Goal: Task Accomplishment & Management: Manage account settings

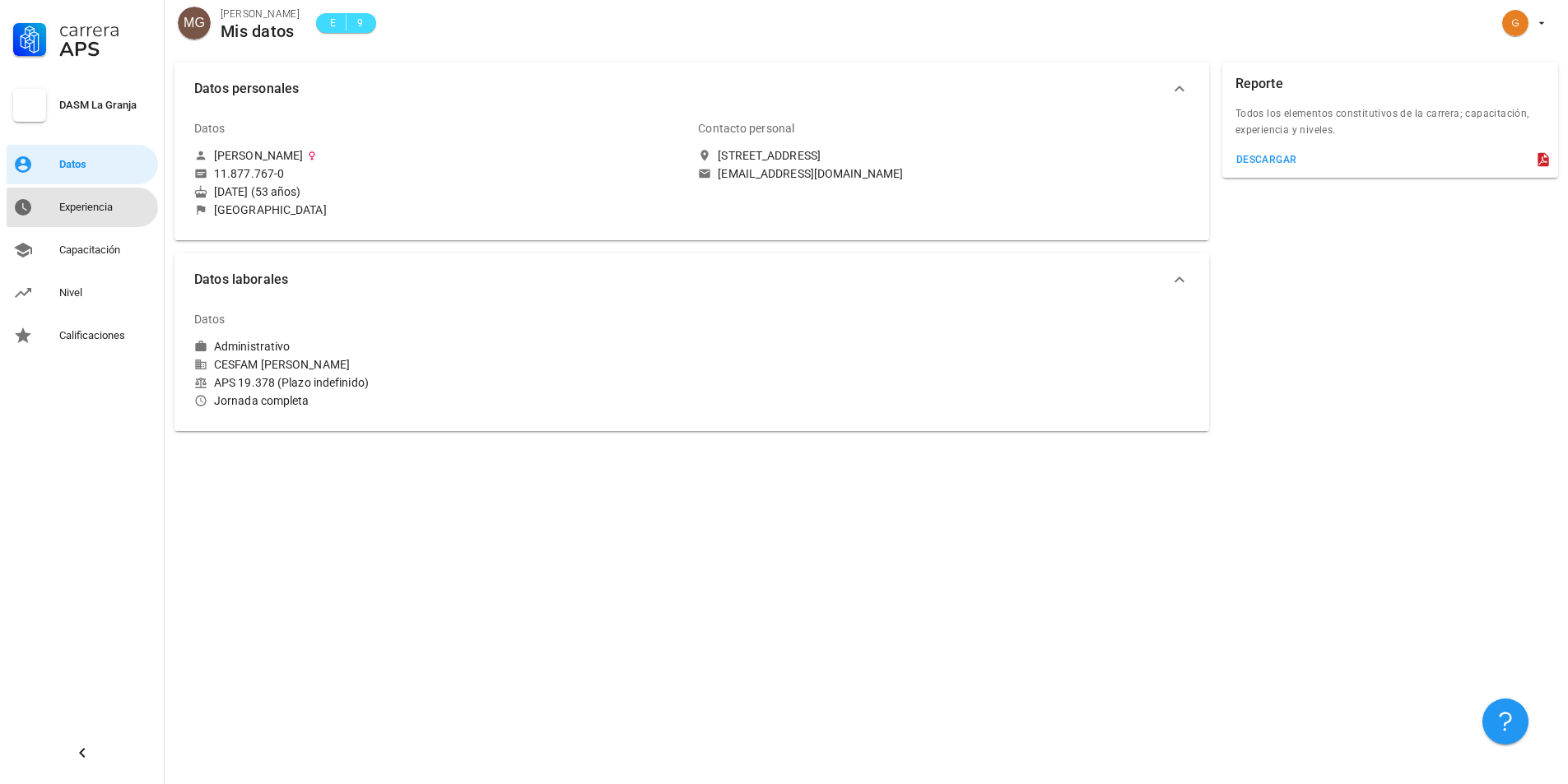
click at [88, 209] on div "Experiencia" at bounding box center [105, 207] width 92 height 13
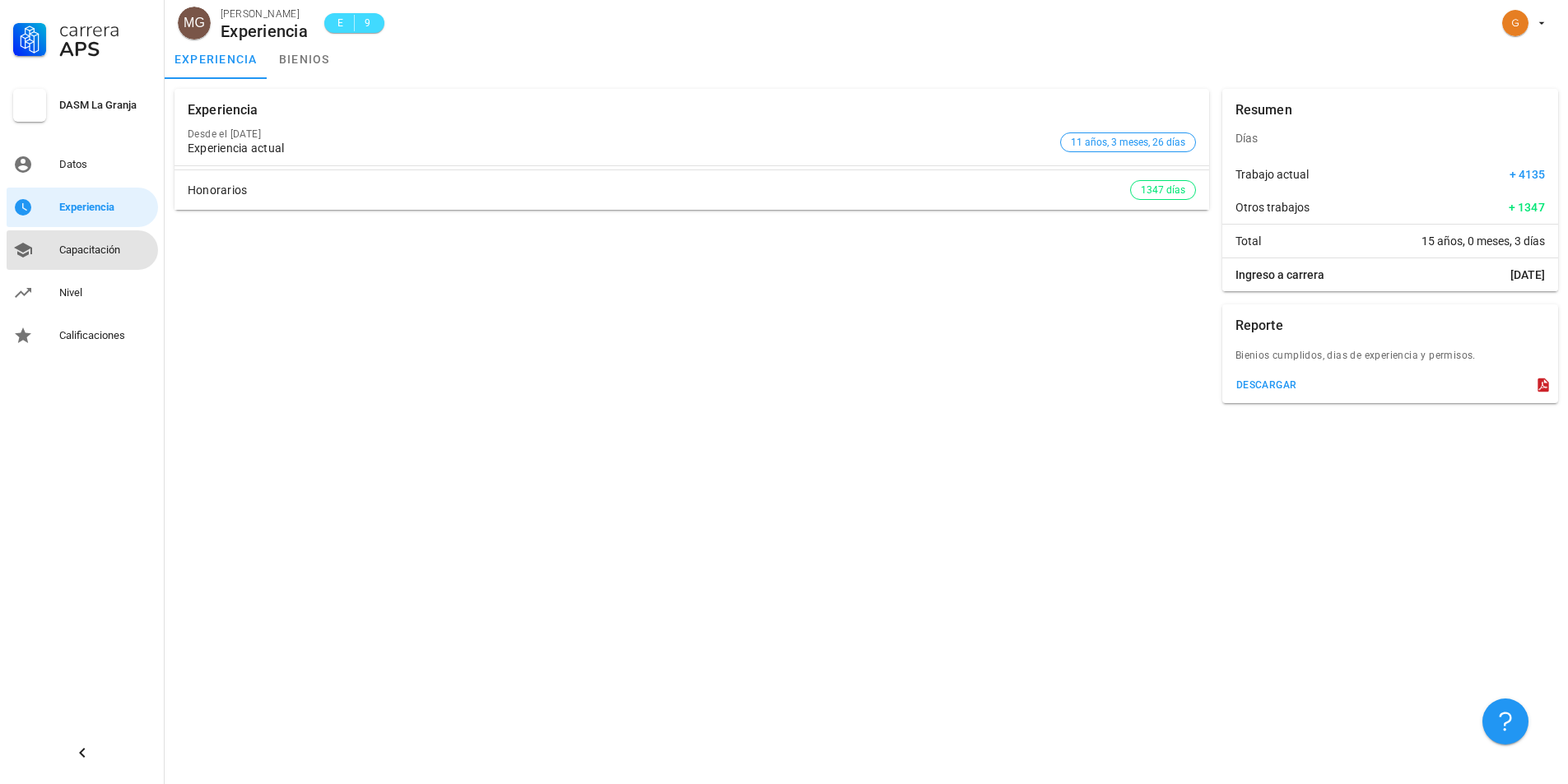
click at [77, 244] on div "Capacitación" at bounding box center [105, 250] width 92 height 13
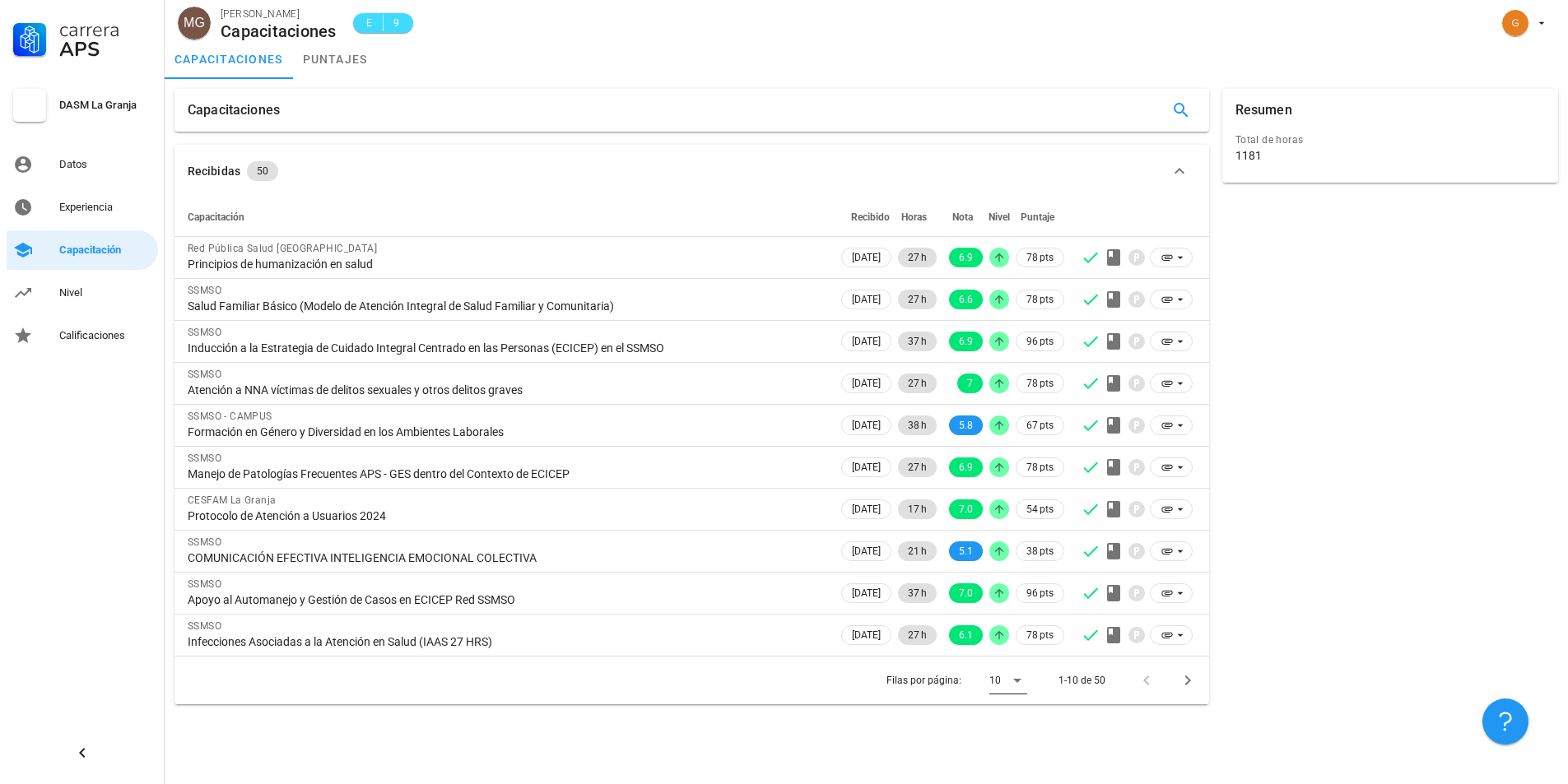
click at [1022, 683] on icon at bounding box center [1017, 680] width 20 height 20
click at [1016, 743] on div "Todos" at bounding box center [1021, 747] width 36 height 15
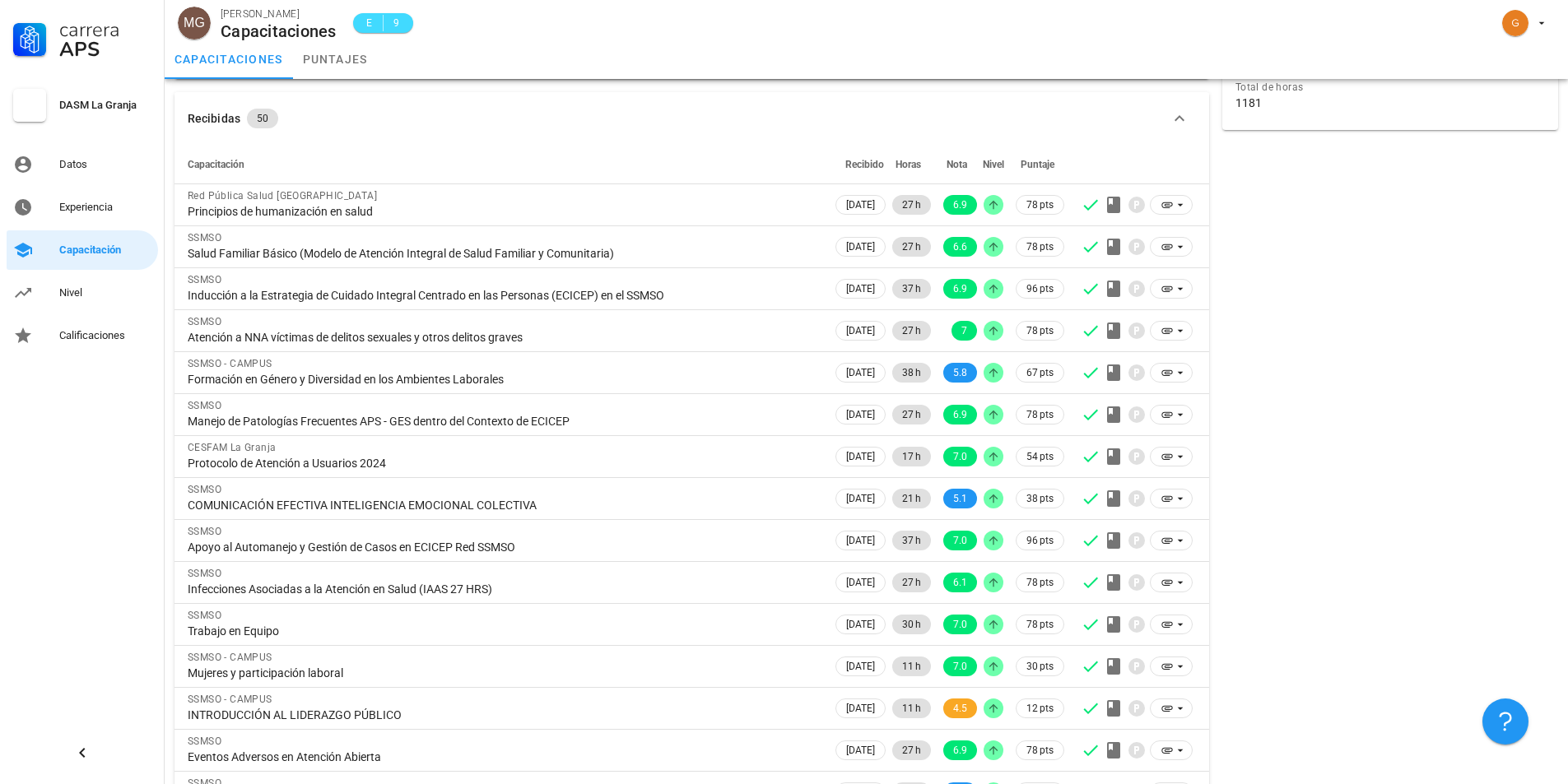
scroll to position [82, 0]
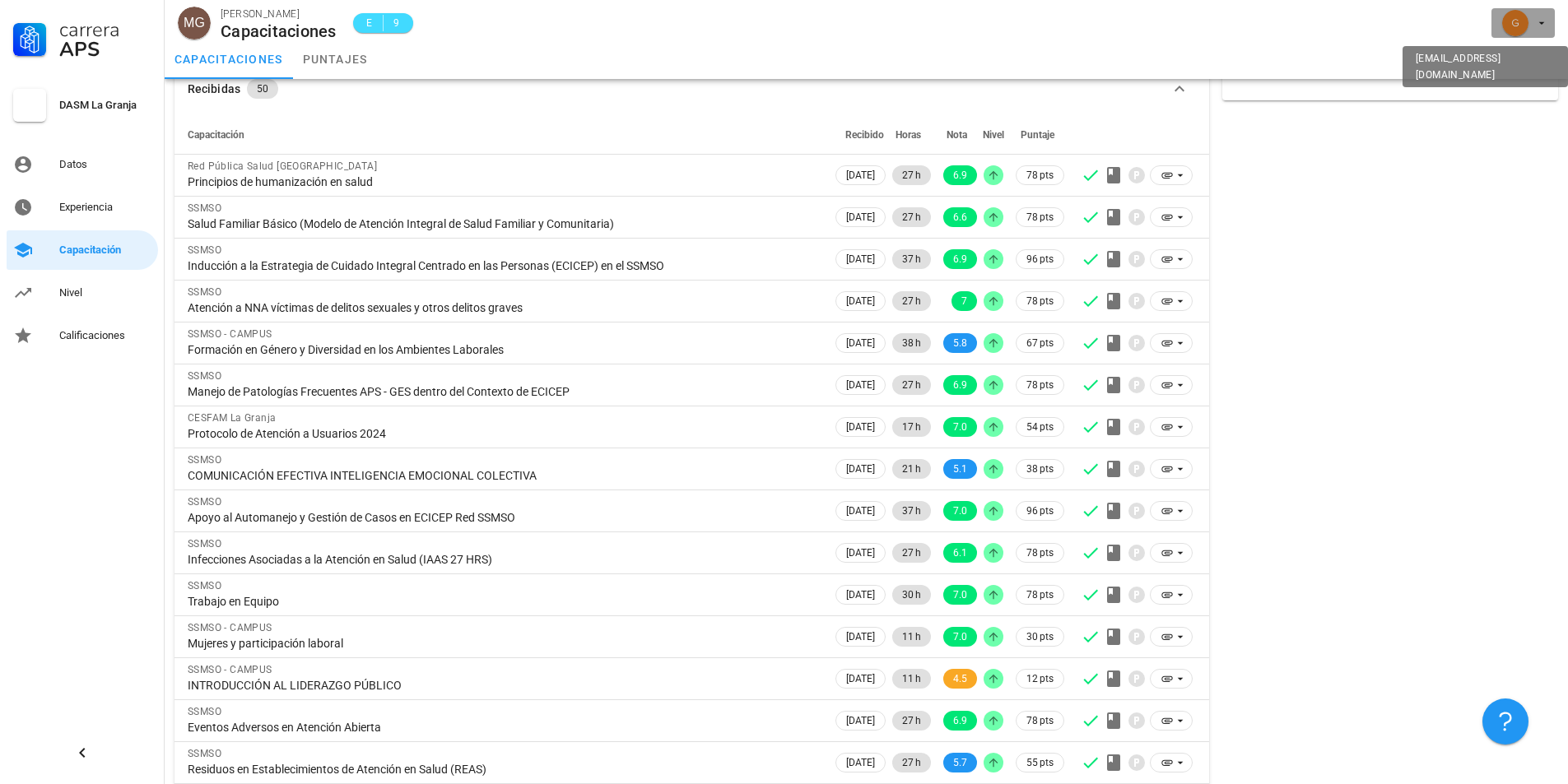
click at [1540, 21] on icon "button" at bounding box center [1541, 22] width 13 height 13
click at [1523, 64] on div "Salir" at bounding box center [1532, 64] width 27 height 32
